Goal: Transaction & Acquisition: Book appointment/travel/reservation

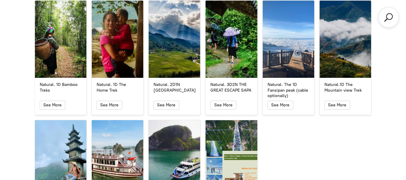
scroll to position [1042, 0]
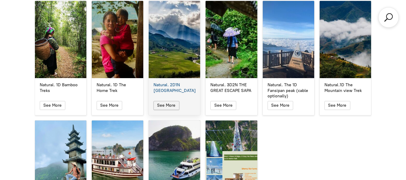
click at [170, 106] on span "See More" at bounding box center [166, 105] width 18 height 5
click at [169, 107] on span "button" at bounding box center [167, 105] width 8 height 8
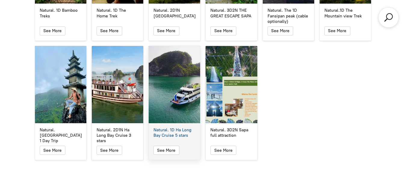
scroll to position [1123, 0]
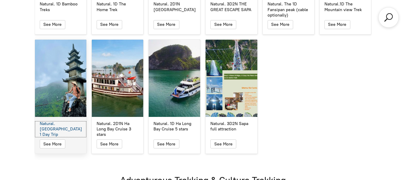
click at [52, 123] on div "Natural. [GEOGRAPHIC_DATA] 1 Day Trip" at bounding box center [61, 129] width 42 height 17
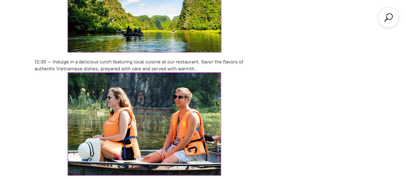
scroll to position [196, 0]
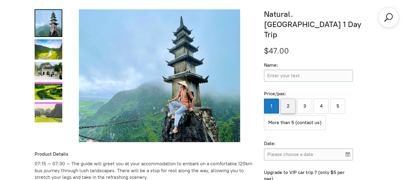
click at [285, 99] on label "2" at bounding box center [288, 106] width 15 height 15
click at [285, 99] on input "2" at bounding box center [288, 106] width 15 height 15
radio input "true"
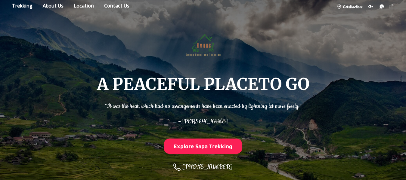
scroll to position [0, 0]
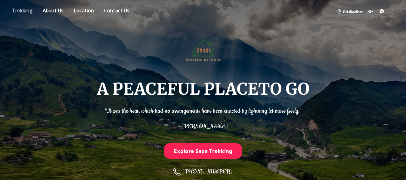
click at [30, 12] on link "Store" at bounding box center [23, 11] width 30 height 11
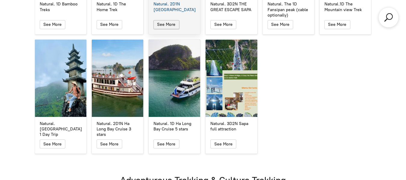
click at [161, 23] on span "See More" at bounding box center [166, 24] width 18 height 5
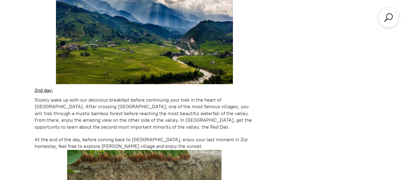
scroll to position [196, 0]
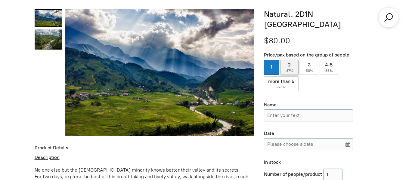
click at [289, 70] on span "-37%" at bounding box center [290, 71] width 10 height 4
click at [289, 70] on input "2 ( -37% )" at bounding box center [290, 67] width 18 height 15
radio input "true"
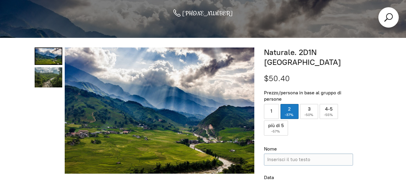
scroll to position [0, 0]
